Goal: Transaction & Acquisition: Purchase product/service

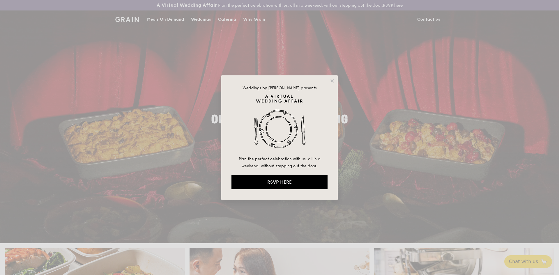
click at [332, 77] on div "Weddings by [PERSON_NAME] presents Plan the perfect celebration with us, all in…" at bounding box center [279, 137] width 116 height 124
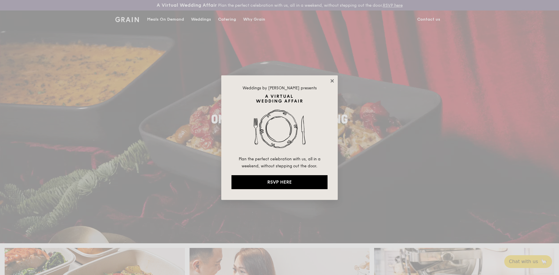
click at [332, 79] on icon at bounding box center [331, 80] width 5 height 5
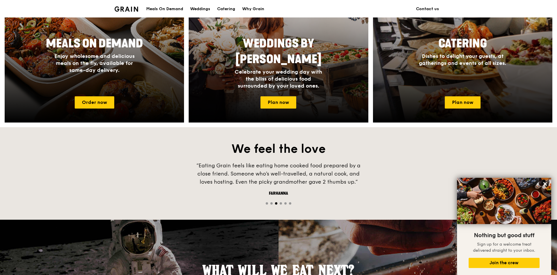
scroll to position [291, 0]
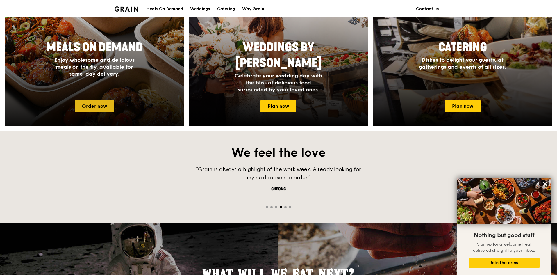
click at [97, 108] on link "Order now" at bounding box center [95, 106] width 40 height 12
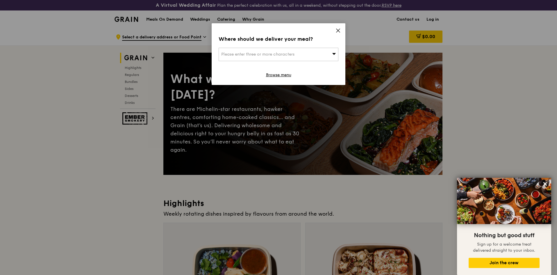
click at [338, 27] on div "Where should we deliver your meal? Please enter three or more characters Browse…" at bounding box center [279, 54] width 134 height 62
click at [340, 29] on icon at bounding box center [338, 30] width 3 height 3
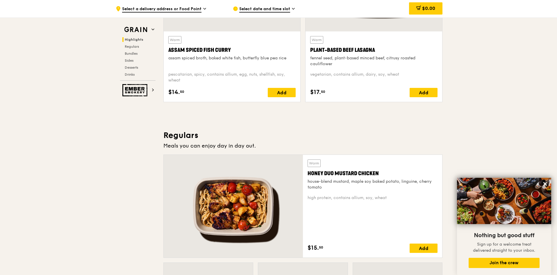
scroll to position [291, 0]
